Goal: Information Seeking & Learning: Learn about a topic

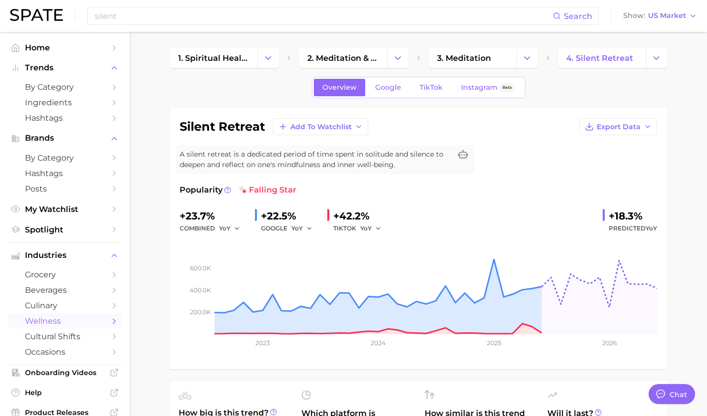
click at [252, 26] on div "silent Search Show US Market" at bounding box center [353, 16] width 687 height 32
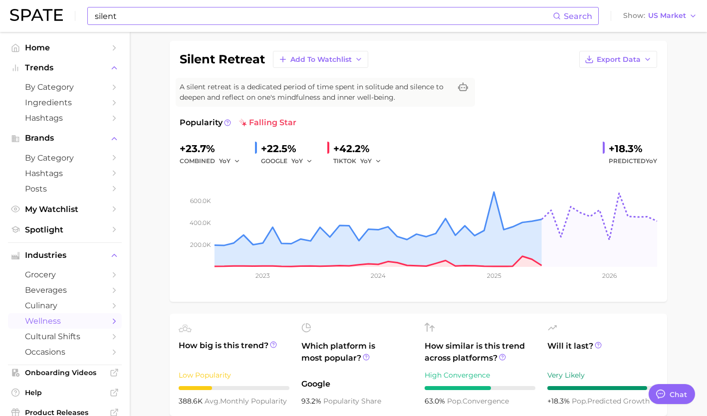
click at [249, 18] on input "silent" at bounding box center [323, 15] width 459 height 17
type input "s"
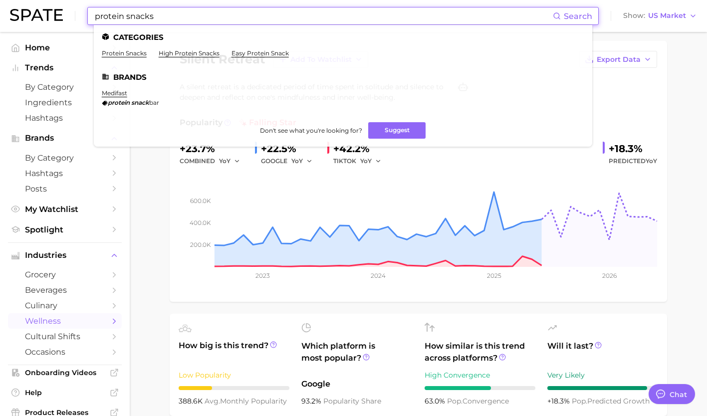
type input "protein snacks"
click at [124, 59] on ul "protein snacks high protein snacks easy protein snack" at bounding box center [343, 56] width 483 height 15
click at [120, 55] on link "protein snacks" at bounding box center [124, 52] width 45 height 7
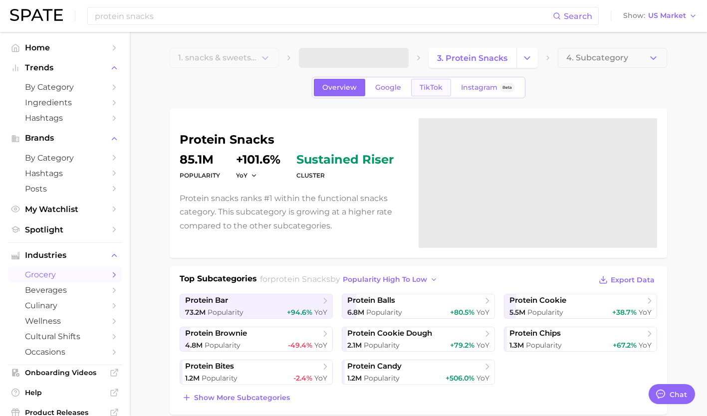
click at [430, 89] on span "TikTok" at bounding box center [431, 87] width 23 height 8
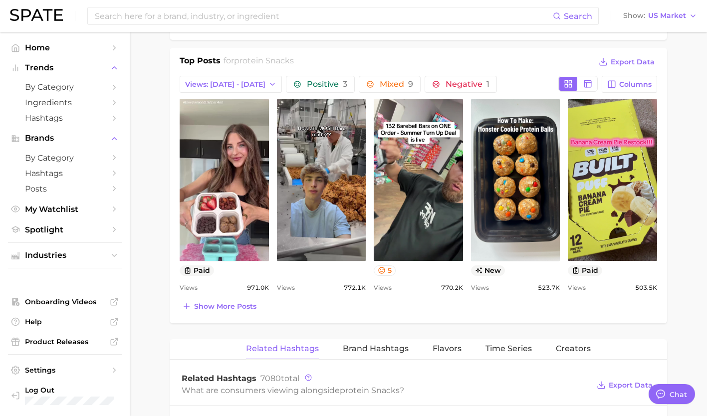
scroll to position [456, 0]
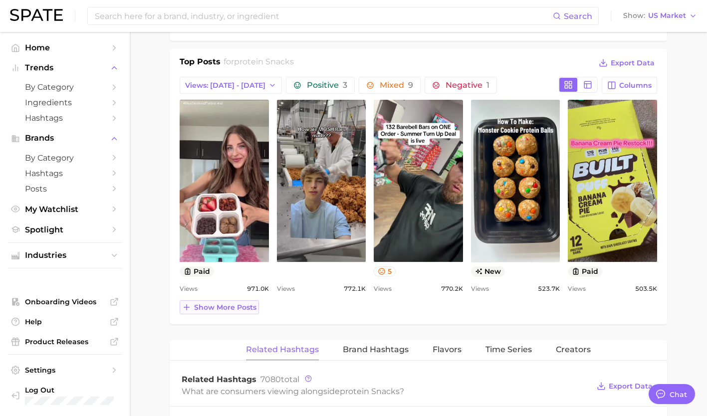
click at [225, 304] on span "Show more posts" at bounding box center [225, 307] width 62 height 8
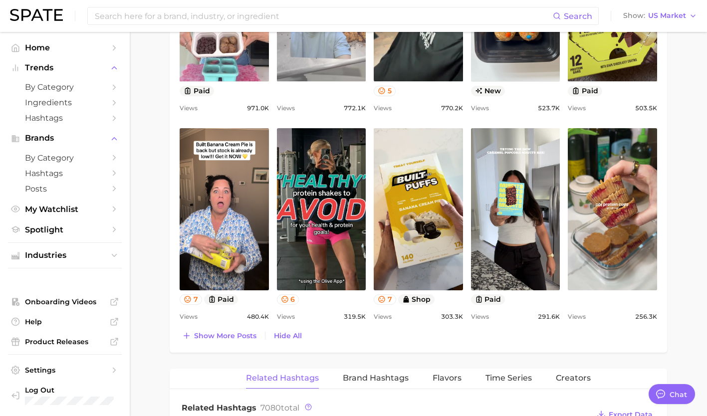
scroll to position [637, 0]
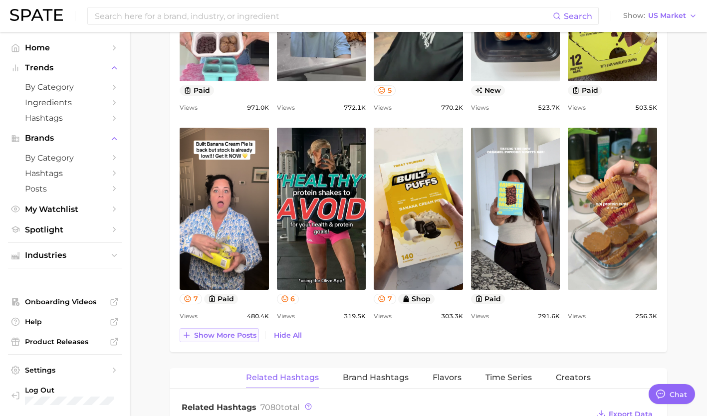
click at [212, 331] on span "Show more posts" at bounding box center [225, 335] width 62 height 8
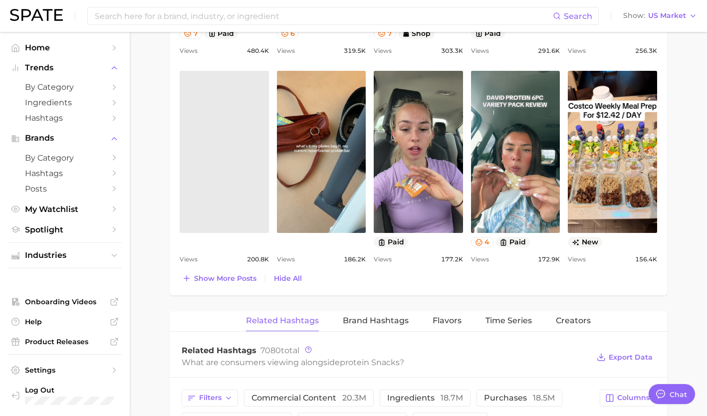
scroll to position [897, 0]
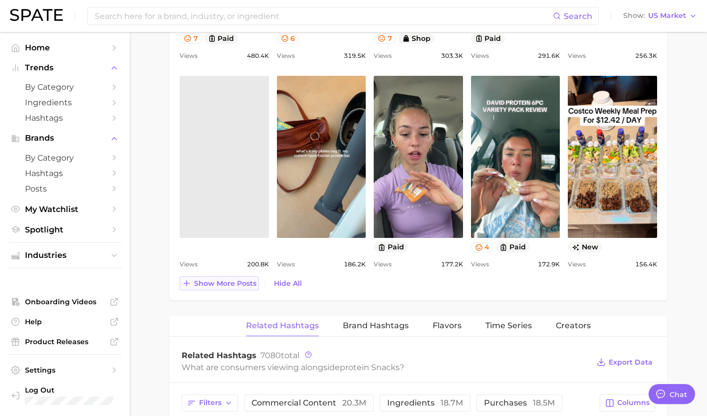
click at [231, 285] on span "Show more posts" at bounding box center [225, 283] width 62 height 8
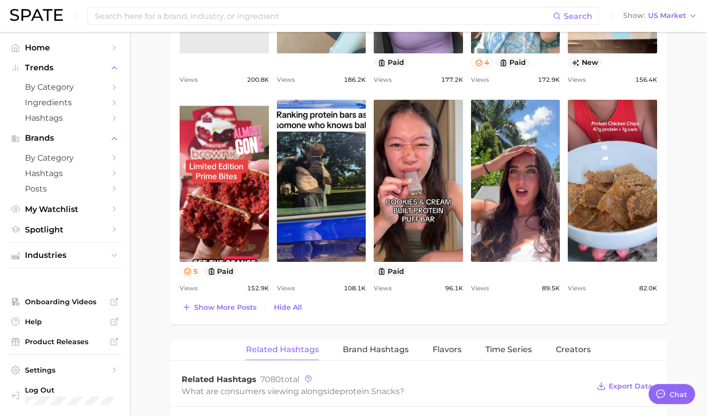
scroll to position [1086, 0]
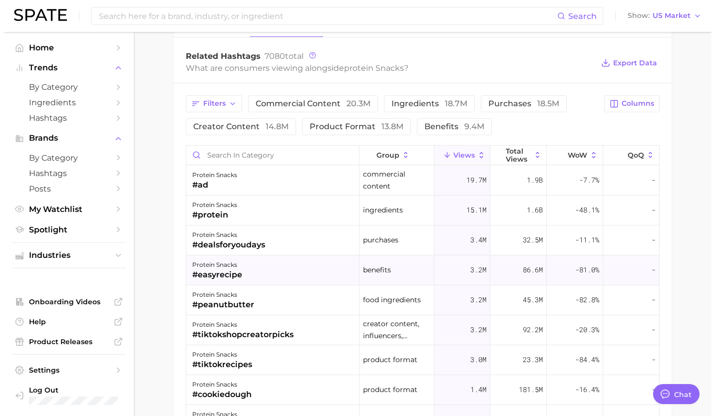
scroll to position [1404, 0]
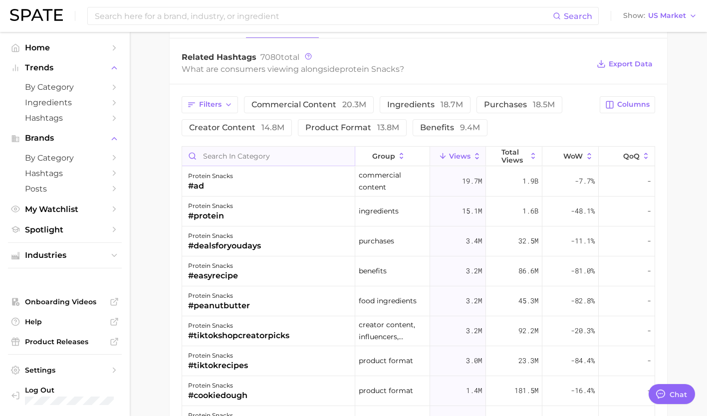
click at [257, 153] on input "Search in category" at bounding box center [268, 156] width 173 height 19
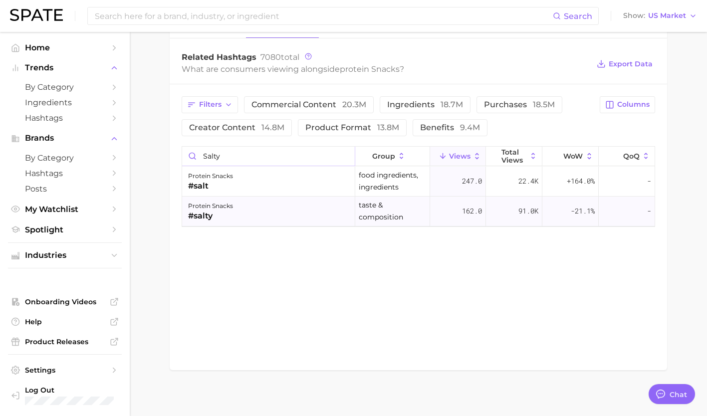
type input "salty"
click at [236, 218] on div "protein snacks #salty" at bounding box center [268, 212] width 173 height 30
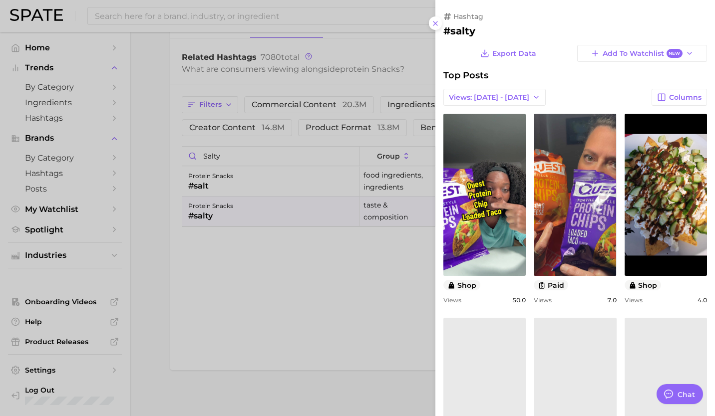
scroll to position [0, 0]
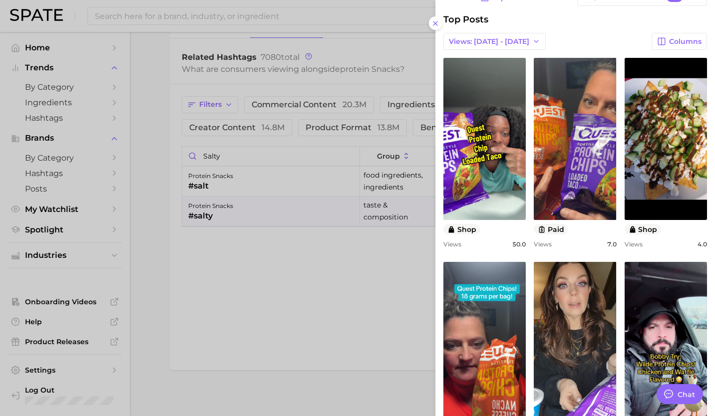
click at [283, 172] on div at bounding box center [357, 208] width 715 height 416
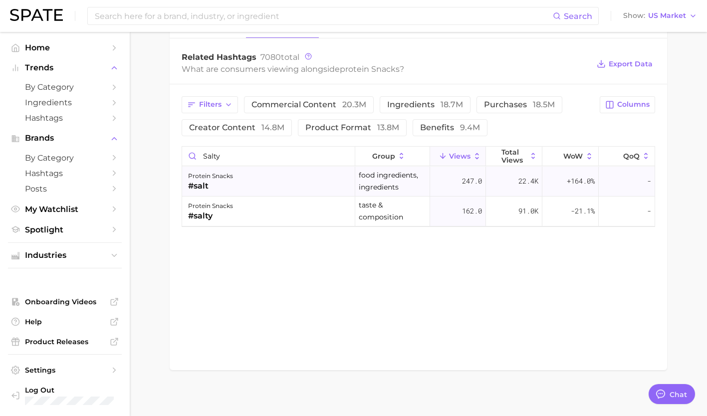
click at [271, 179] on div "protein snacks #salt" at bounding box center [268, 182] width 173 height 30
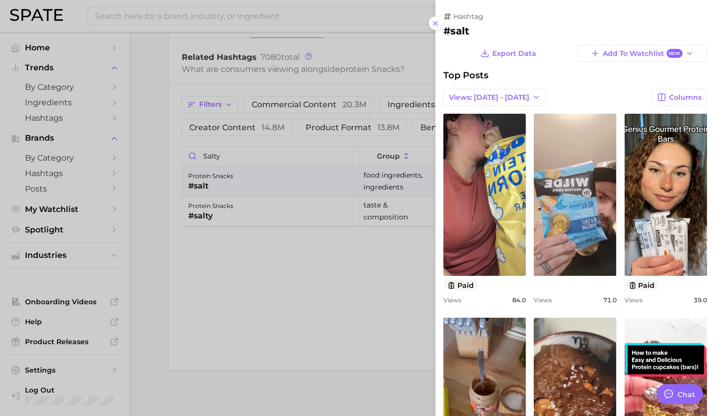
click at [363, 255] on div at bounding box center [357, 208] width 715 height 416
